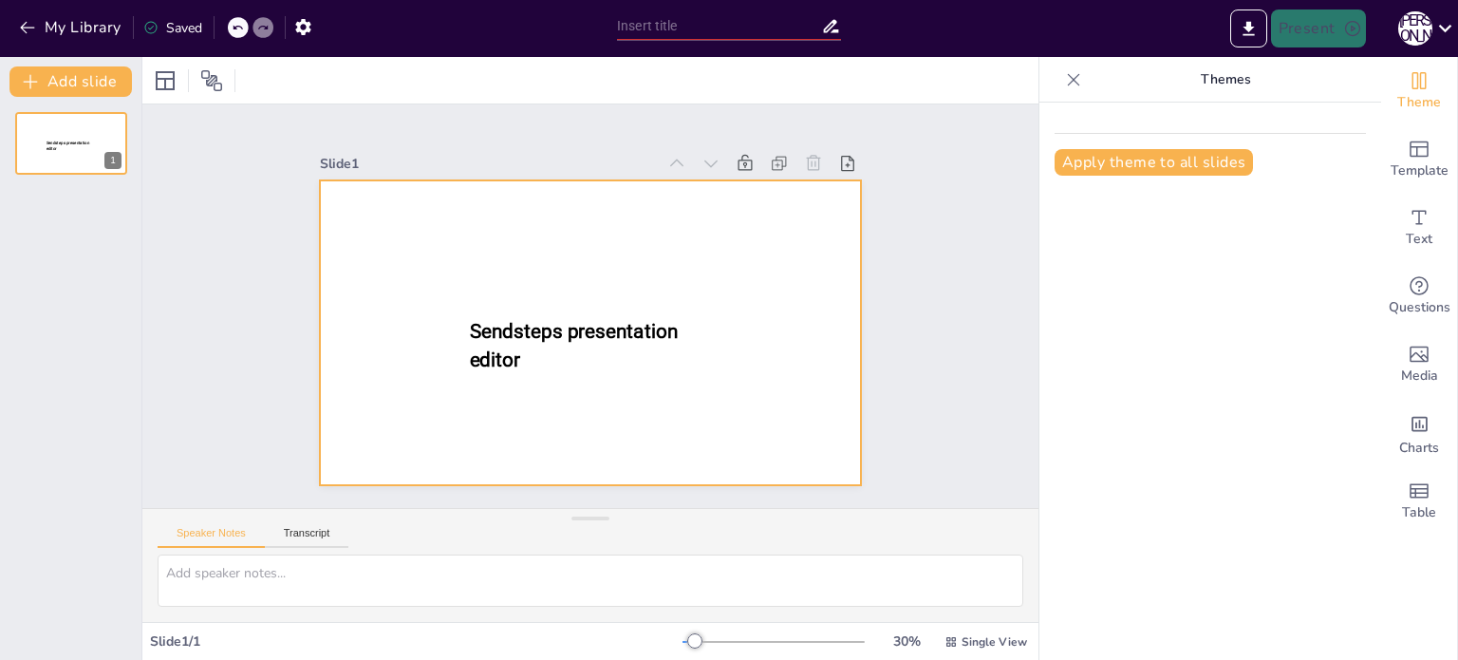
type input "New Sendsteps"
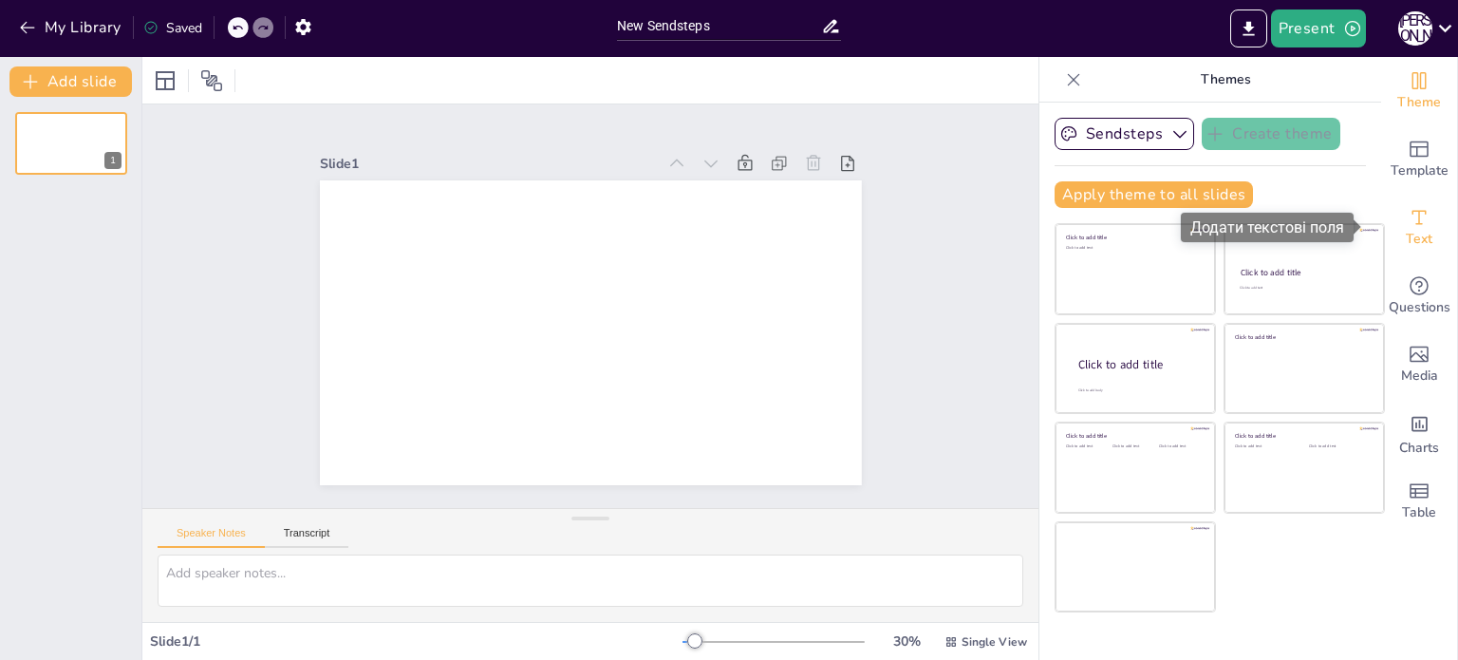
click at [1414, 219] on icon "Add text boxes" at bounding box center [1418, 217] width 23 height 23
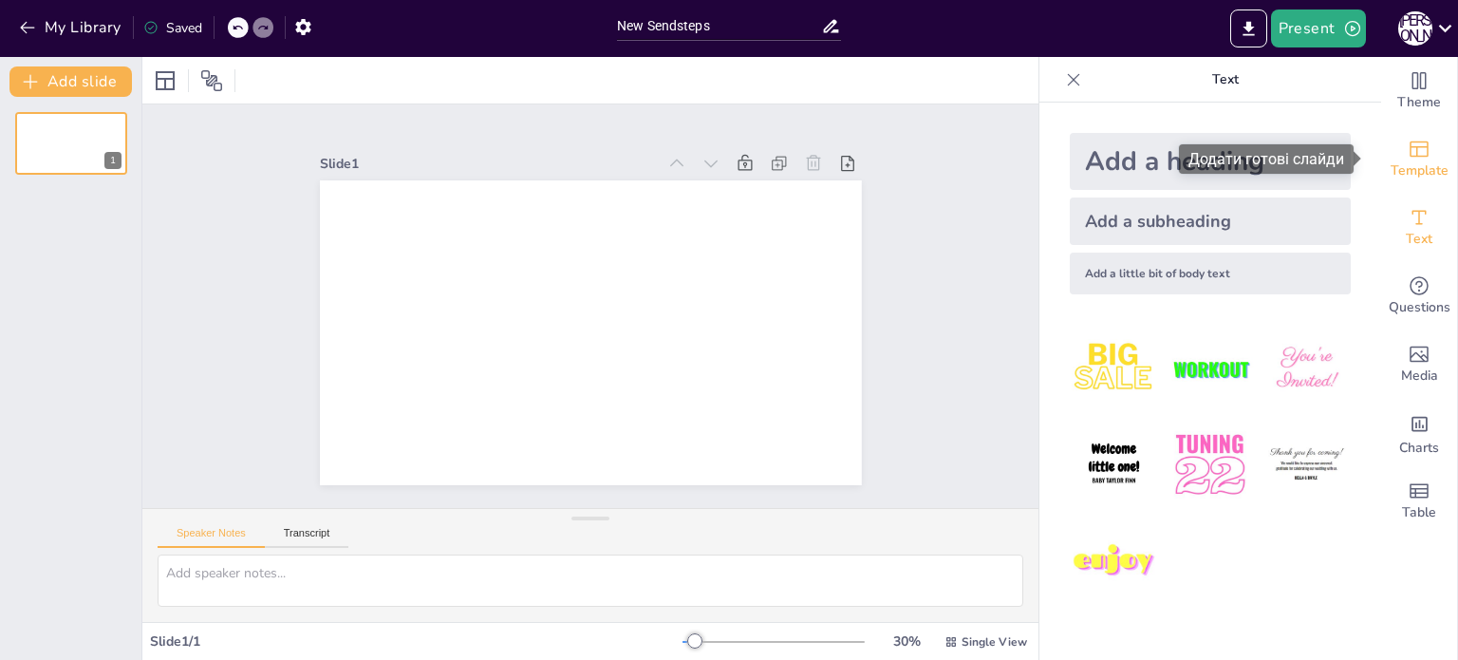
click at [1407, 143] on icon "Add ready made slides" at bounding box center [1418, 149] width 23 height 23
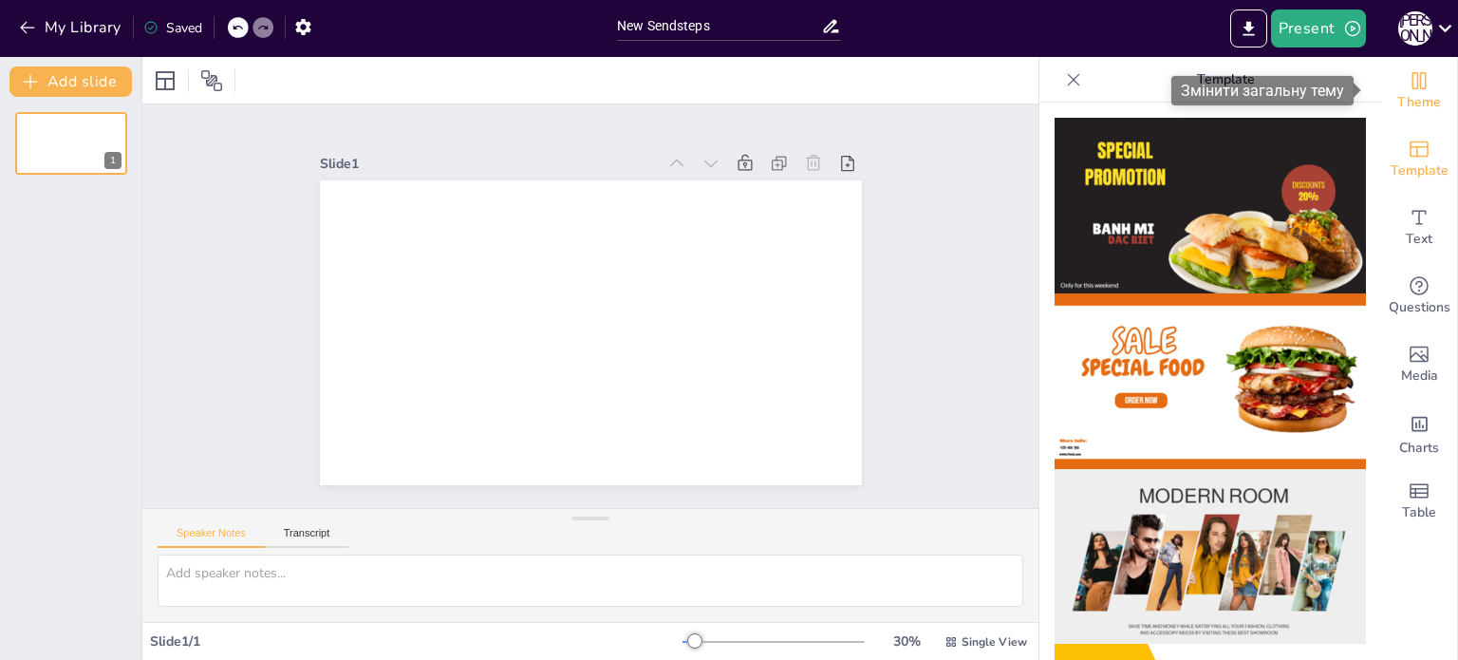
click at [1407, 87] on icon "Change the overall theme" at bounding box center [1418, 80] width 23 height 23
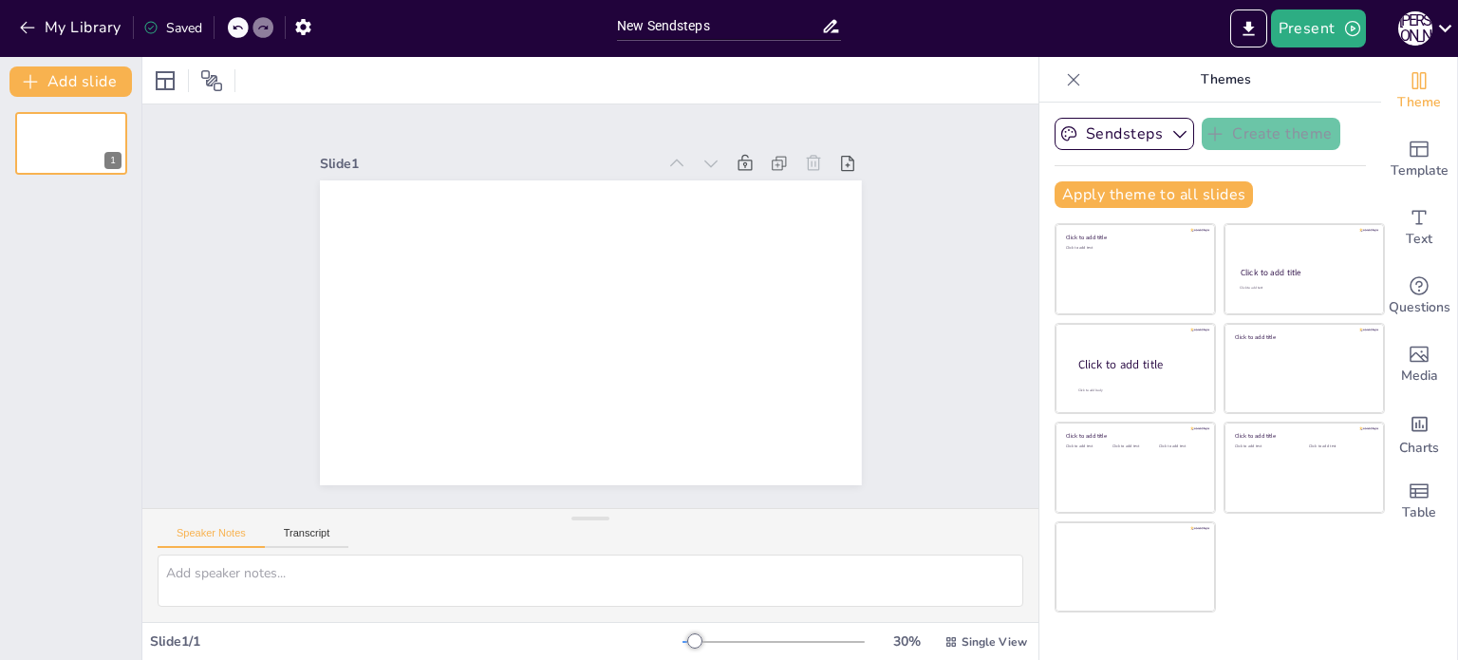
click at [1219, 90] on p "Themes" at bounding box center [1225, 80] width 273 height 46
click at [1211, 71] on p "Themes" at bounding box center [1225, 80] width 273 height 46
click at [271, 587] on textarea at bounding box center [591, 580] width 866 height 52
click at [239, 28] on icon at bounding box center [237, 27] width 11 height 11
click at [247, 22] on div at bounding box center [238, 27] width 21 height 21
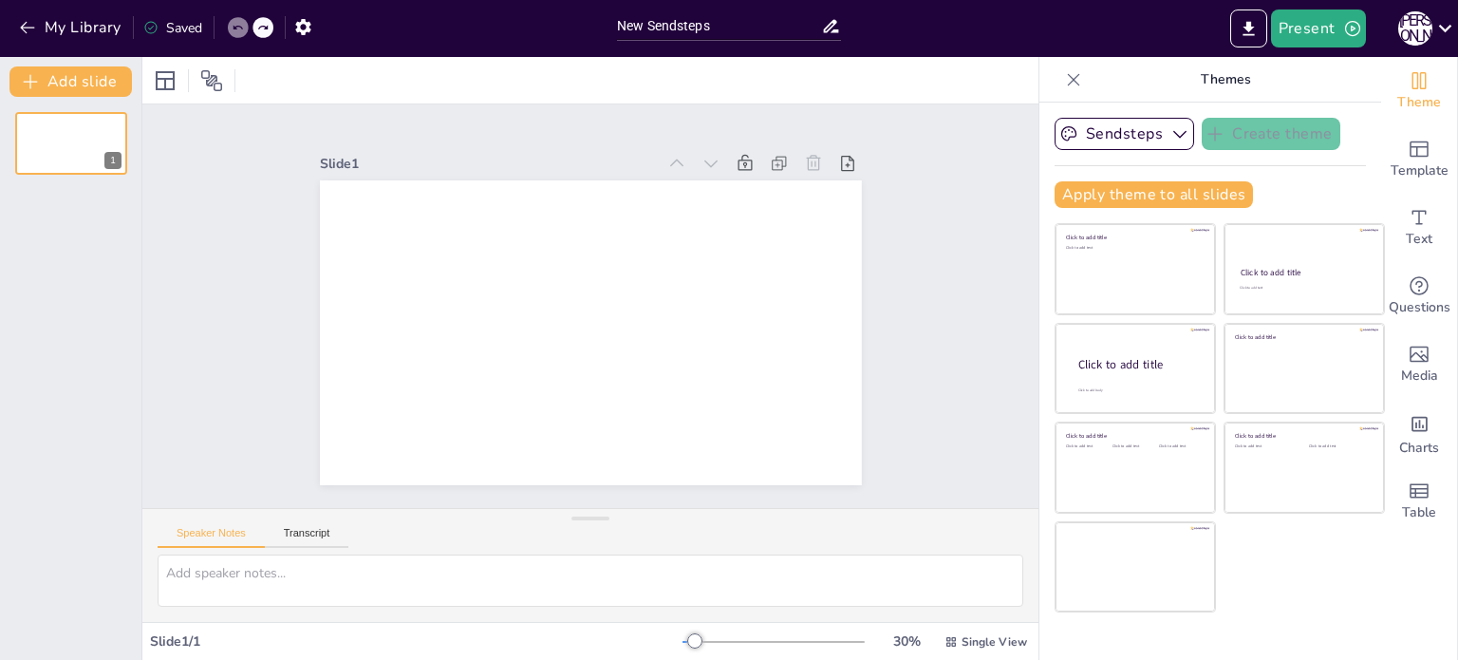
click at [255, 36] on div at bounding box center [251, 27] width 46 height 21
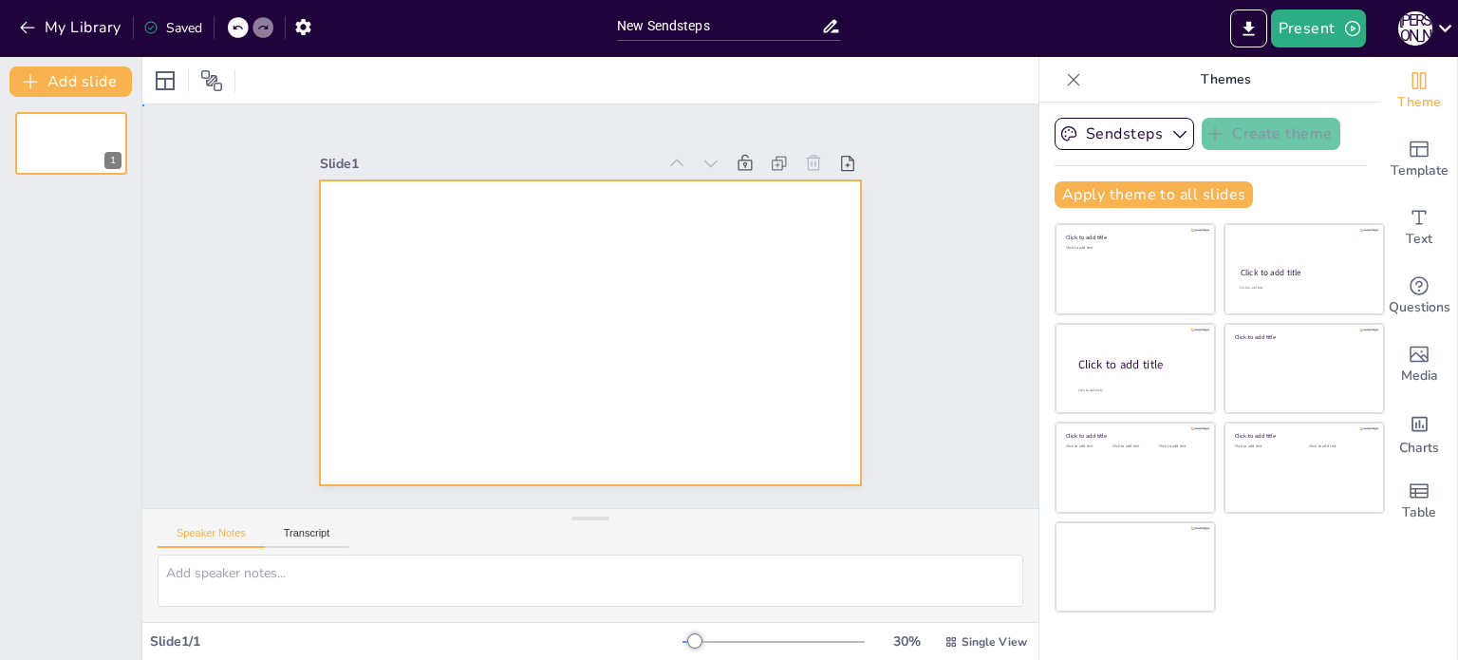
click at [632, 211] on div at bounding box center [591, 332] width 542 height 305
click at [395, 593] on textarea at bounding box center [591, 580] width 866 height 52
paste textarea "Core Business Correspondence Rules with a Client Proper business correspondence…"
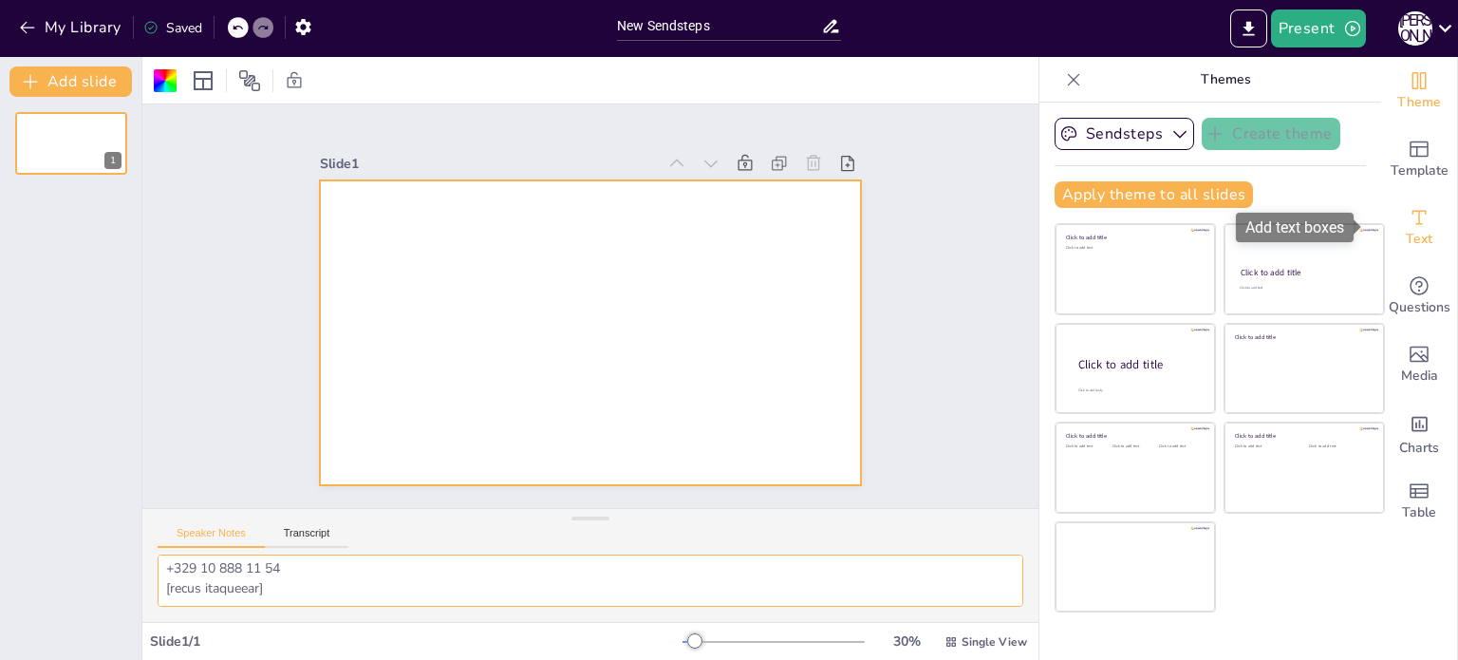
type textarea "Core Business Correspondence Rules with a Client Proper business correspondence…"
click at [1406, 243] on span "Text" at bounding box center [1419, 239] width 27 height 21
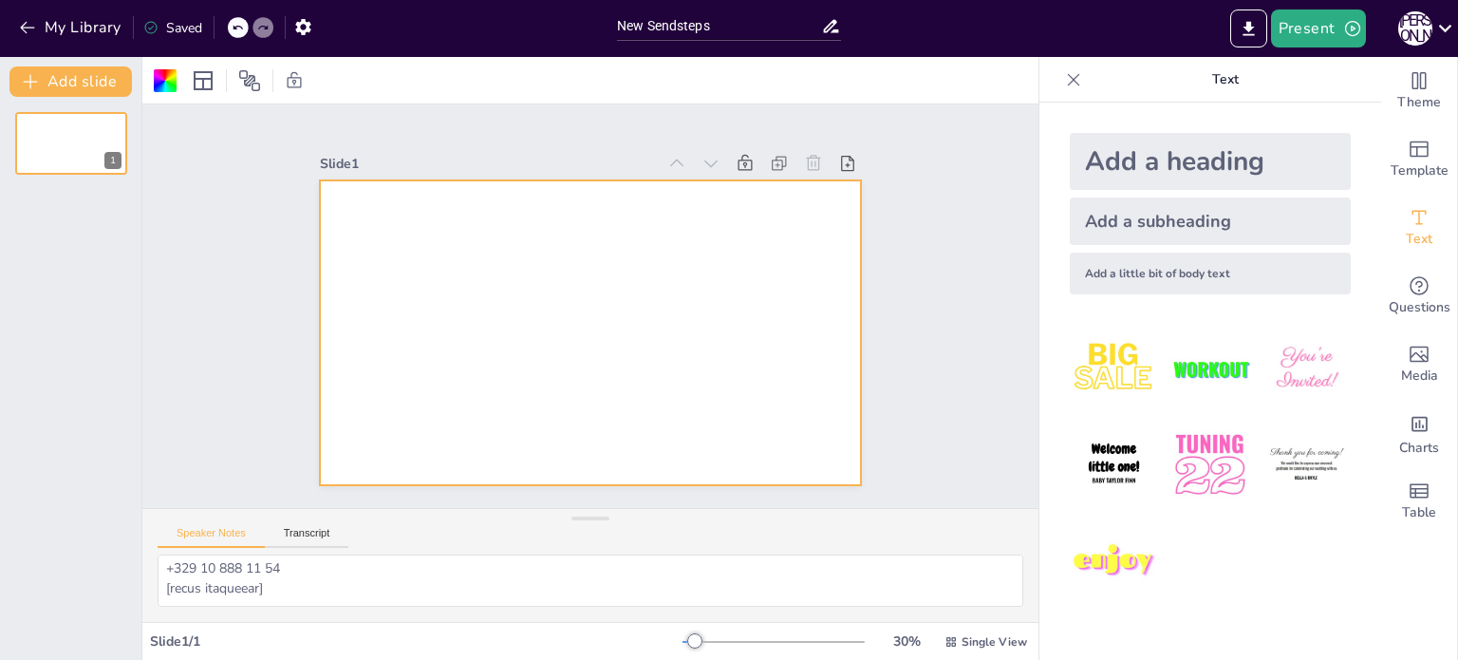
click at [1212, 83] on p "Text" at bounding box center [1225, 80] width 273 height 46
click at [1220, 76] on p "Text" at bounding box center [1225, 80] width 273 height 46
click at [1069, 69] on div at bounding box center [1073, 80] width 30 height 30
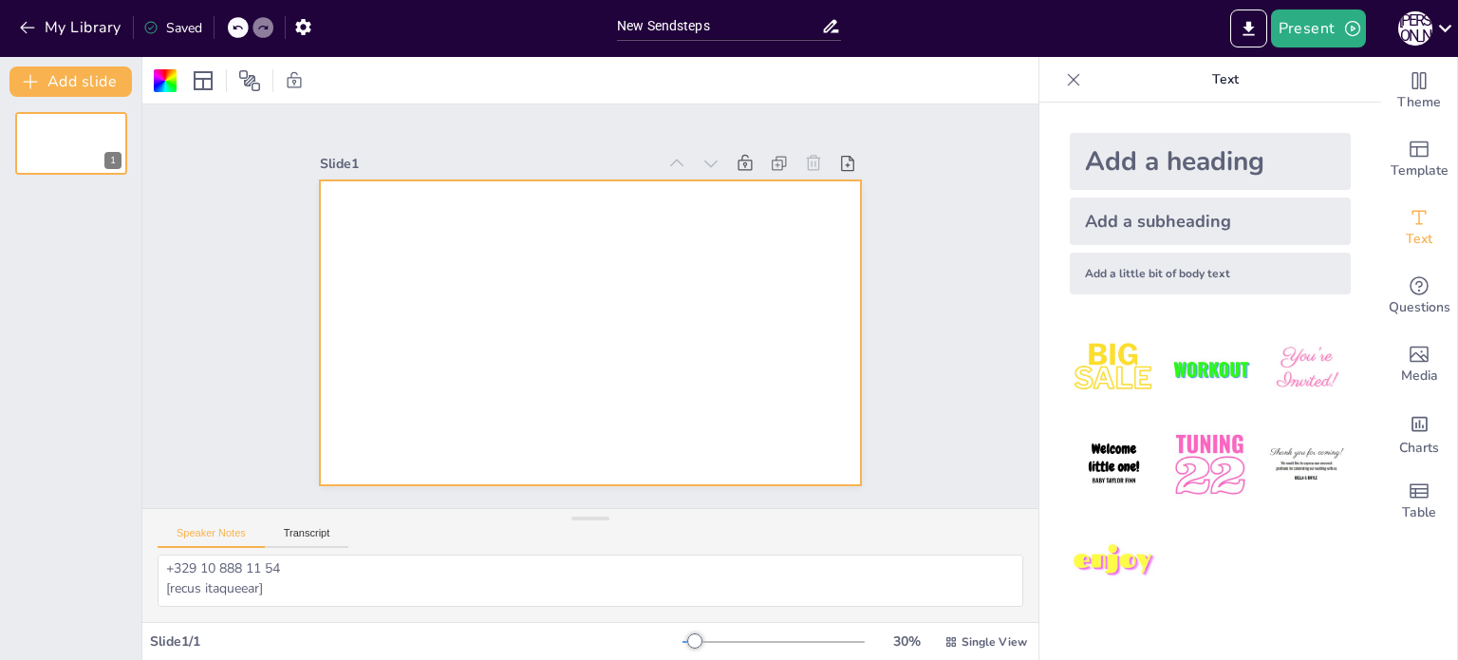
scroll to position [1080, 0]
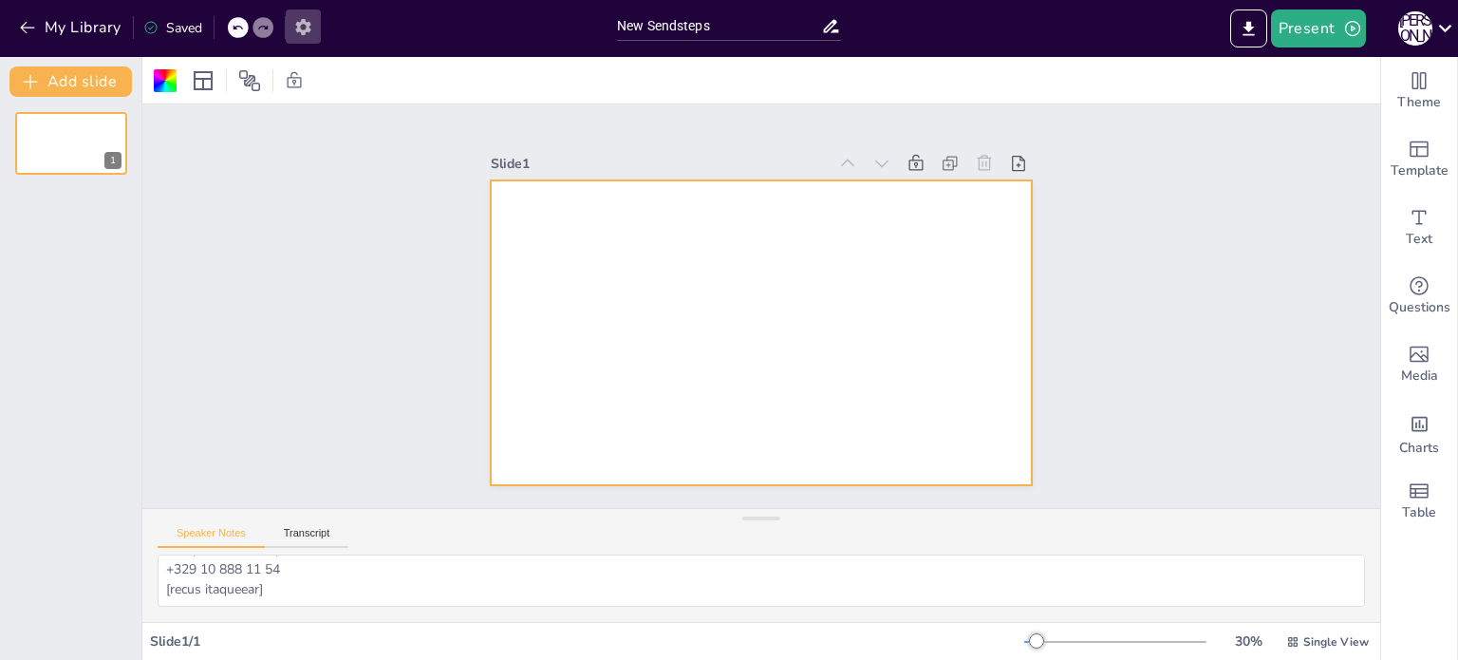
click at [299, 30] on icon "button" at bounding box center [302, 27] width 15 height 16
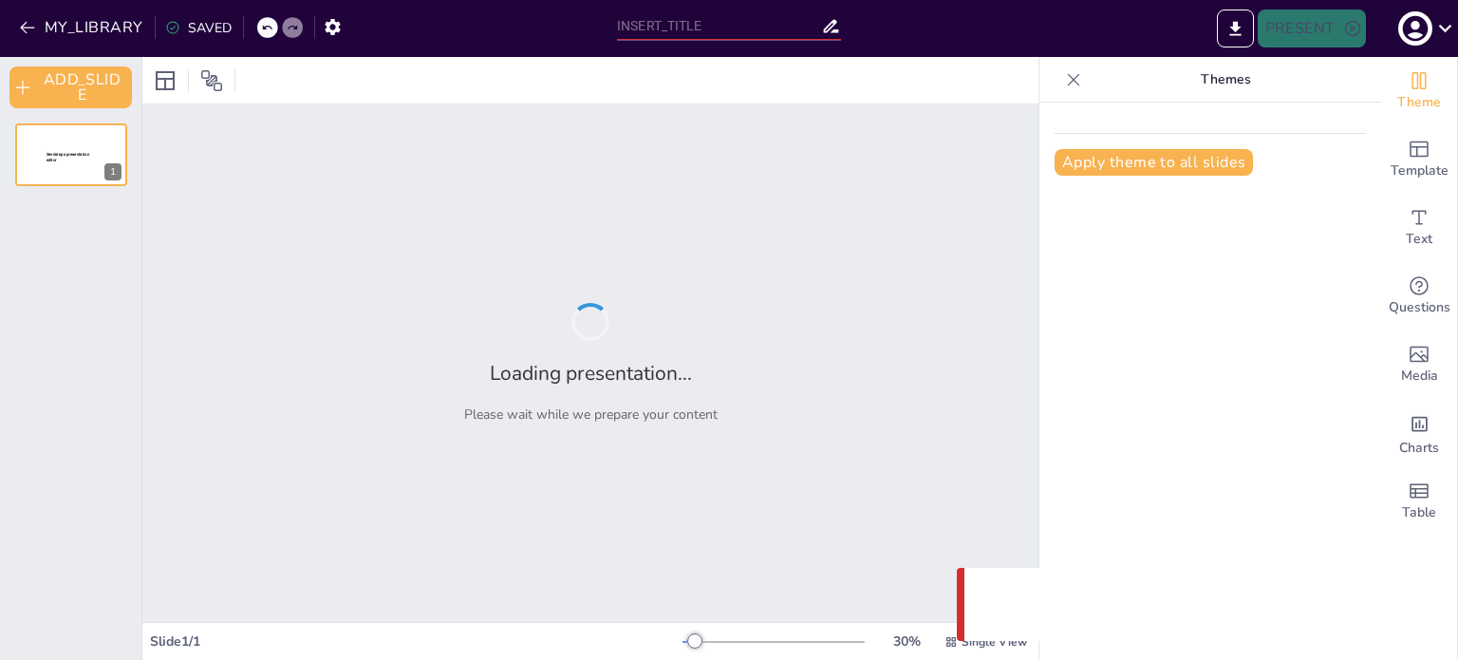
type input "New Sendsteps"
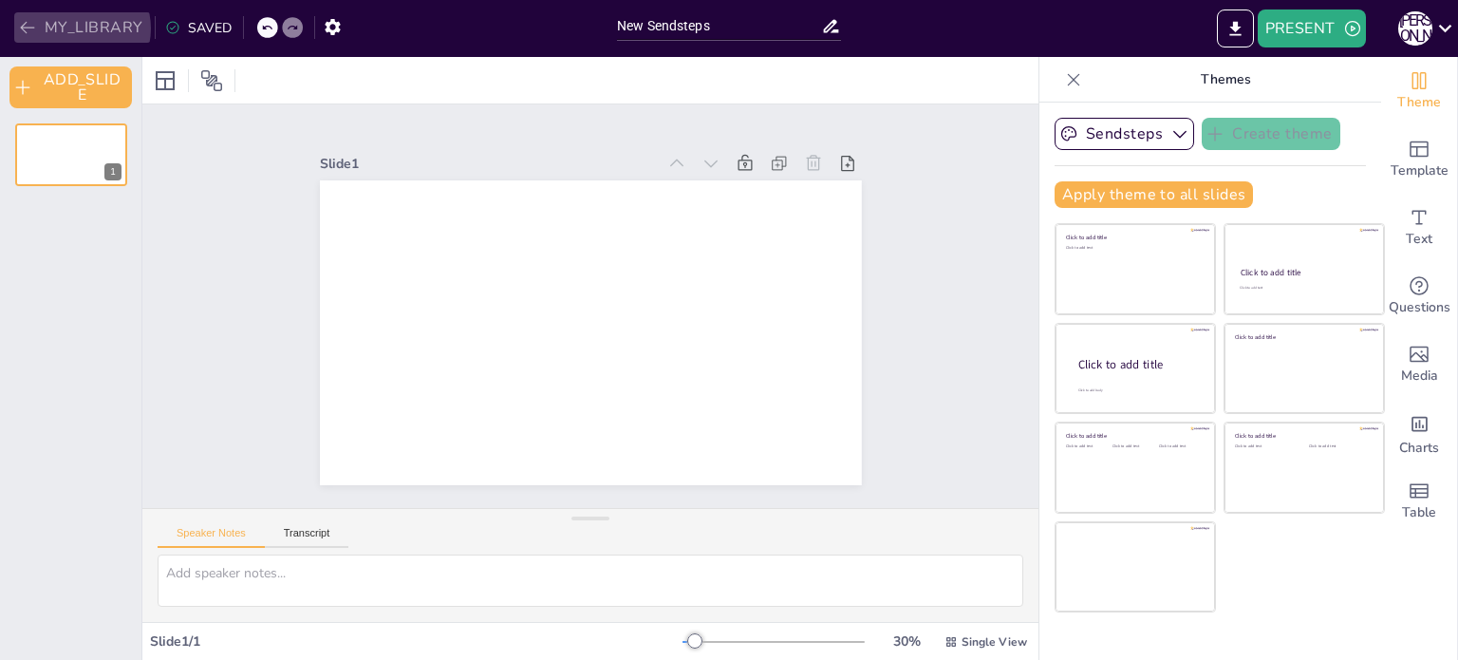
click at [77, 28] on button "MY_LIBRARY" at bounding box center [82, 27] width 137 height 30
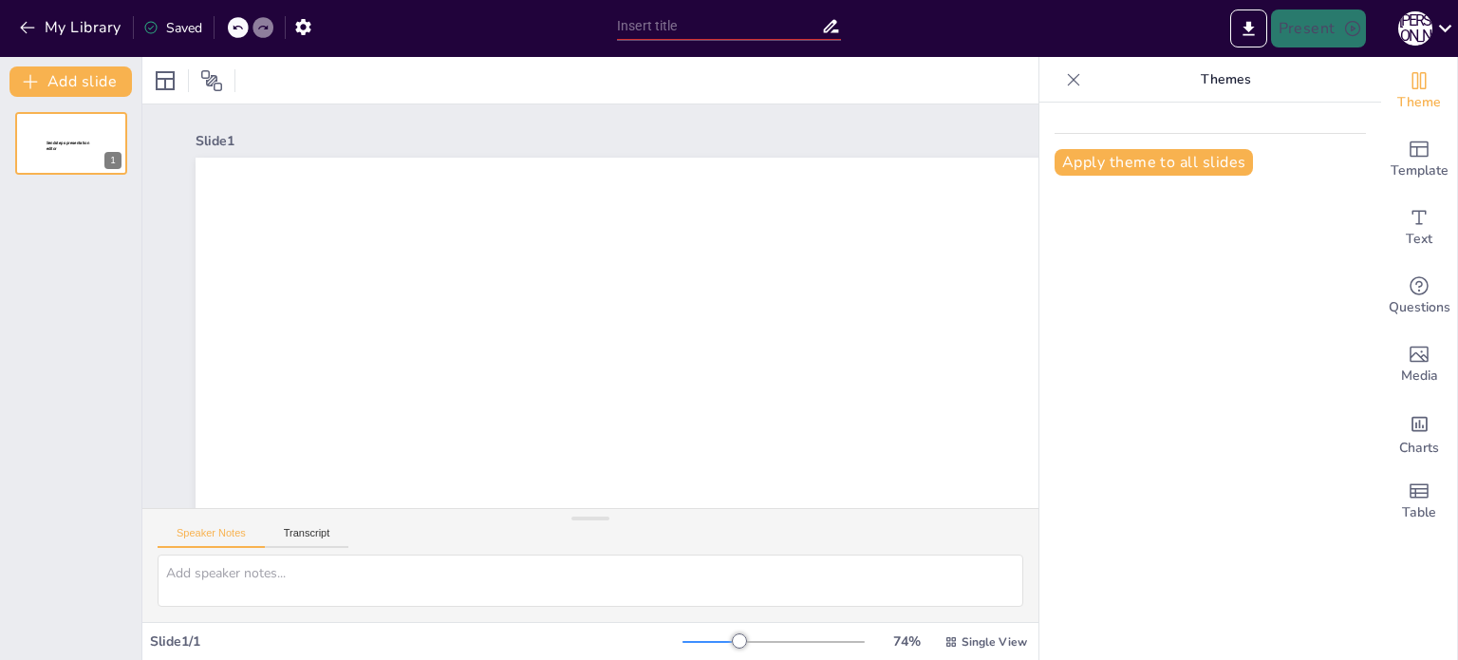
type input "New Sendsteps"
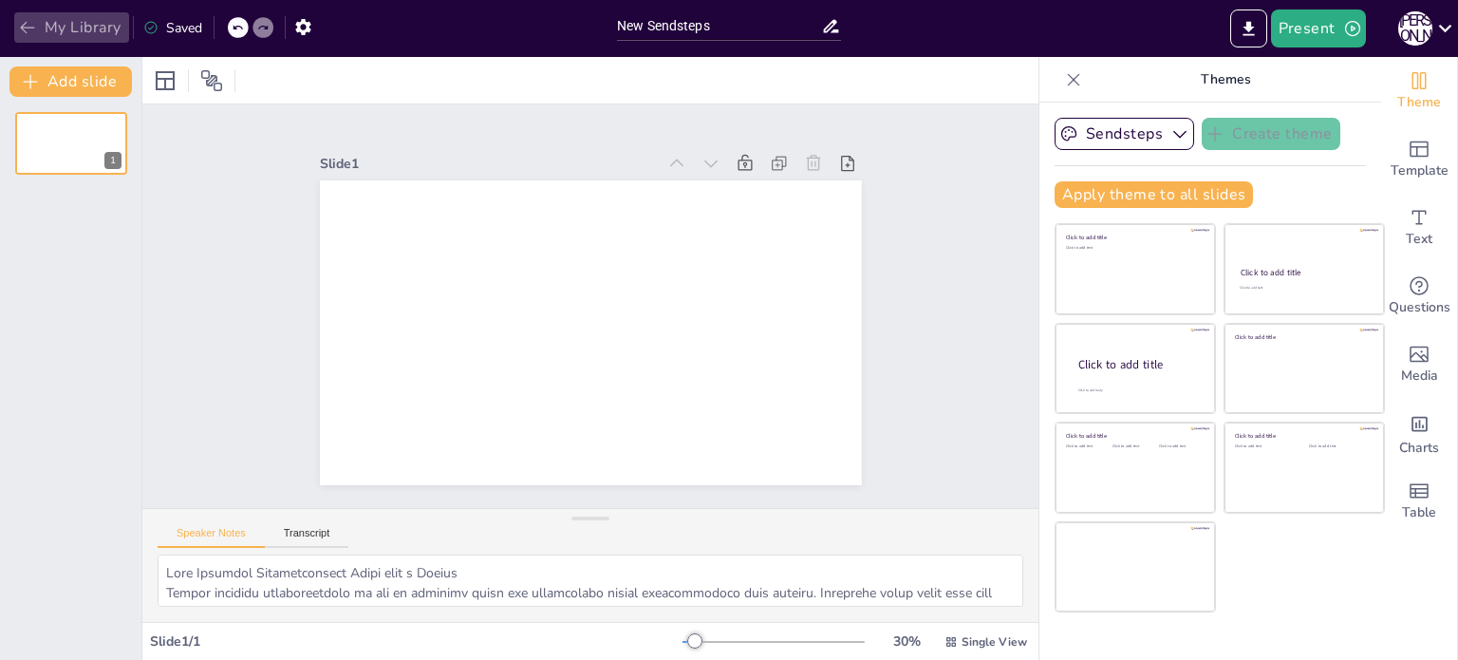
click at [32, 27] on icon "button" at bounding box center [27, 28] width 14 height 12
